Goal: Task Accomplishment & Management: Use online tool/utility

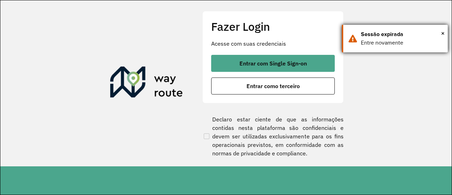
click at [446, 33] on div "× Sessão expirada Entre novamente" at bounding box center [395, 39] width 106 height 28
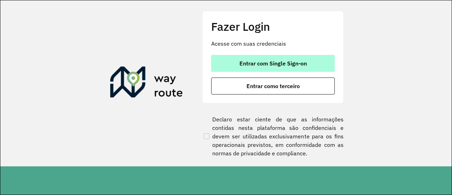
drag, startPoint x: 304, startPoint y: 56, endPoint x: 277, endPoint y: 60, distance: 26.7
click at [303, 57] on button "Entrar com Single Sign-on" at bounding box center [273, 63] width 124 height 17
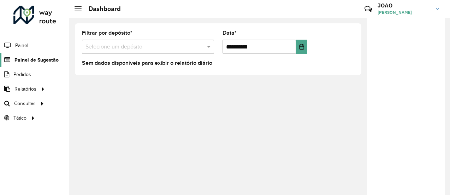
click at [25, 56] on span "Painel de Sugestão" at bounding box center [36, 59] width 44 height 7
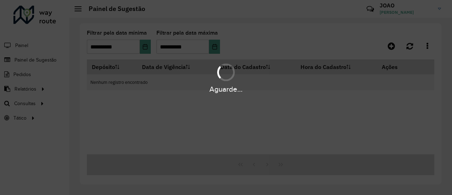
click at [27, 74] on div "Aguarde..." at bounding box center [226, 78] width 452 height 34
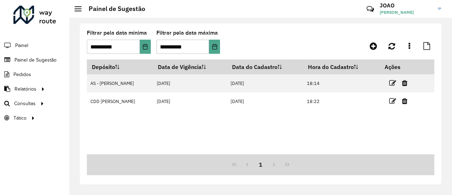
click at [34, 89] on span "Relatórios" at bounding box center [25, 88] width 22 height 7
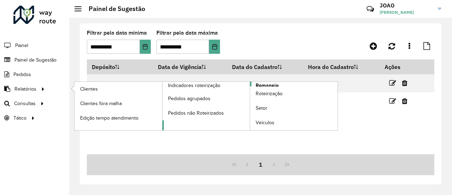
click at [269, 84] on span "Romaneio" at bounding box center [267, 85] width 23 height 7
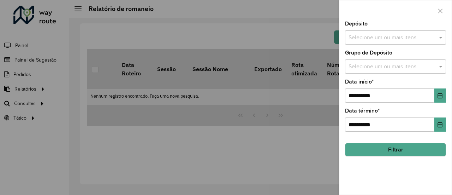
click at [410, 35] on input "text" at bounding box center [392, 38] width 90 height 8
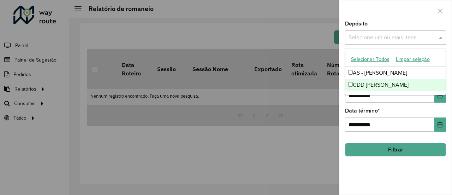
click at [360, 82] on div "CDD [PERSON_NAME]" at bounding box center [395, 85] width 101 height 12
drag, startPoint x: 388, startPoint y: 169, endPoint x: 391, endPoint y: 157, distance: 12.8
click at [388, 163] on div "**********" at bounding box center [395, 107] width 112 height 173
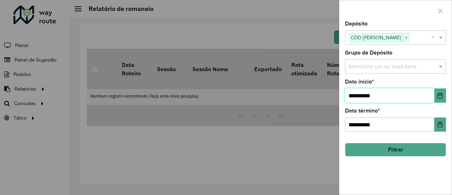
click at [434, 97] on input "**********" at bounding box center [389, 95] width 89 height 14
click at [438, 96] on icon "Choose Date" at bounding box center [440, 95] width 5 height 6
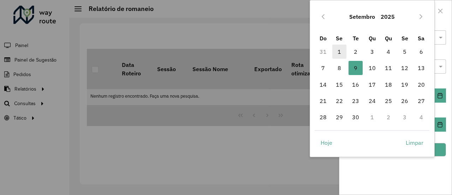
click at [340, 51] on span "1" at bounding box center [339, 51] width 14 height 14
type input "**********"
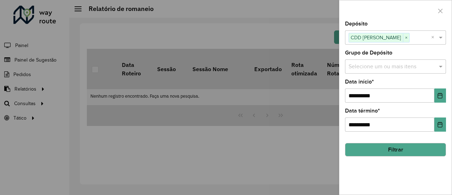
click at [394, 151] on button "Filtrar" at bounding box center [395, 149] width 101 height 13
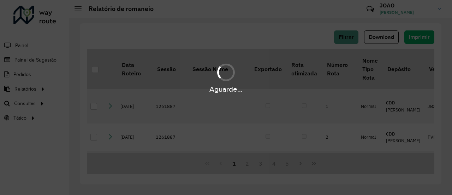
drag, startPoint x: 238, startPoint y: 84, endPoint x: 240, endPoint y: 80, distance: 4.3
click at [238, 83] on div "Aguarde..." at bounding box center [226, 78] width 452 height 34
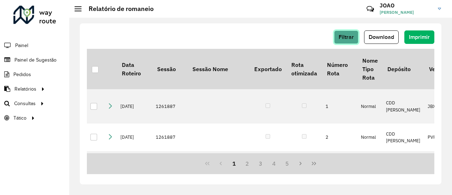
click at [346, 36] on span "Filtrar" at bounding box center [346, 37] width 15 height 6
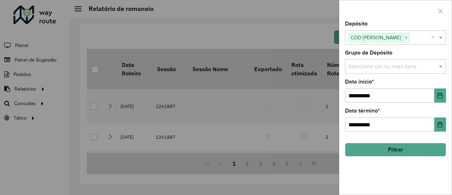
drag, startPoint x: 381, startPoint y: 64, endPoint x: 373, endPoint y: 70, distance: 10.0
click at [381, 64] on input "text" at bounding box center [392, 66] width 90 height 8
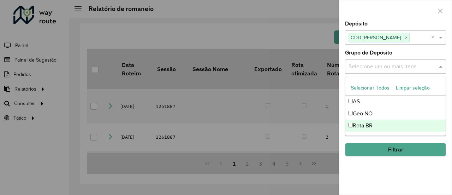
click at [350, 127] on div "Rota BR" at bounding box center [395, 125] width 101 height 12
click at [381, 149] on button "Filtrar" at bounding box center [395, 149] width 101 height 13
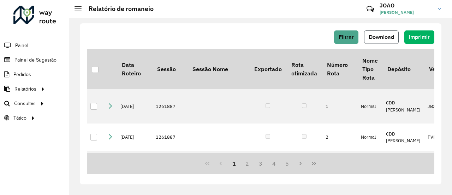
click at [382, 38] on span "Download" at bounding box center [381, 37] width 25 height 6
